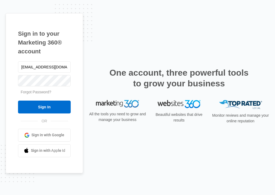
type input "[EMAIL_ADDRESS][DOMAIN_NAME]"
click at [45, 107] on input "Sign In" at bounding box center [44, 107] width 53 height 13
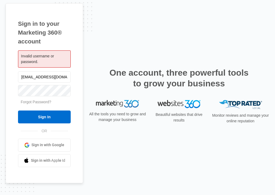
click at [94, 122] on p "All the tools you need to grow and manage your business" at bounding box center [118, 117] width 58 height 11
click at [87, 68] on div "Sign in to your Marketing 360® account Invalid username or password. [EMAIL_ADD…" at bounding box center [138, 97] width 264 height 189
click at [32, 103] on link "Forgot Password?" at bounding box center [36, 102] width 31 height 4
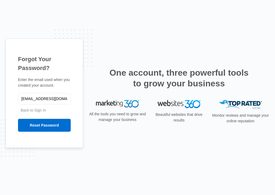
type input "[EMAIL_ADDRESS][DOMAIN_NAME]"
click at [96, 140] on div "Forgot Your Password? Enter the email used when you created your account. [EMAI…" at bounding box center [138, 98] width 264 height 118
click at [94, 134] on div "Forgot Your Password? Enter the email used when you created your account. [EMAI…" at bounding box center [138, 98] width 264 height 118
click at [33, 137] on div "Forgot Your Password? Enter the email used when you created your account. [EMAI…" at bounding box center [44, 93] width 77 height 109
click at [38, 150] on div "Forgot Your Password? Enter the email used when you created your account. [EMAI…" at bounding box center [44, 98] width 77 height 118
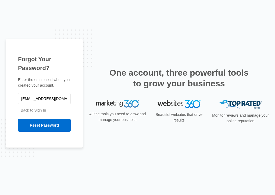
click at [101, 55] on div "Forgot Your Password? Enter the email used when you created your account. [EMAI…" at bounding box center [138, 98] width 264 height 118
